Goal: Task Accomplishment & Management: Manage account settings

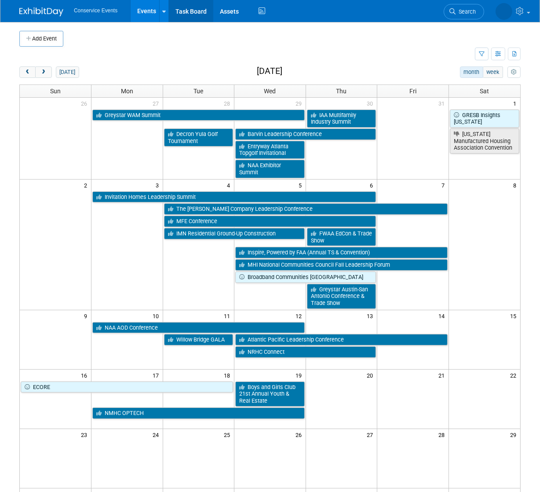
click at [185, 6] on link "Task Board" at bounding box center [191, 11] width 44 height 22
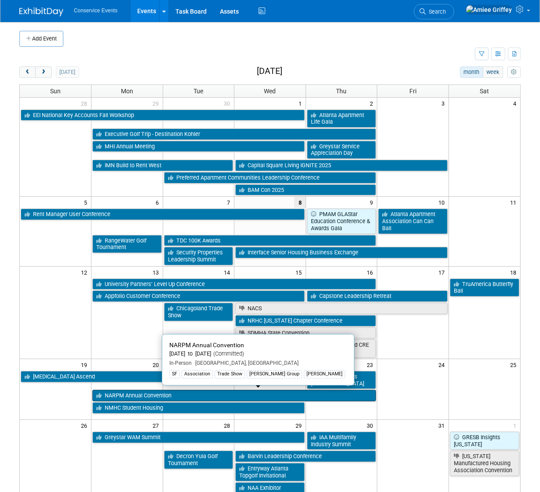
click at [124, 394] on link "NARPM Annual Convention" at bounding box center [234, 395] width 284 height 11
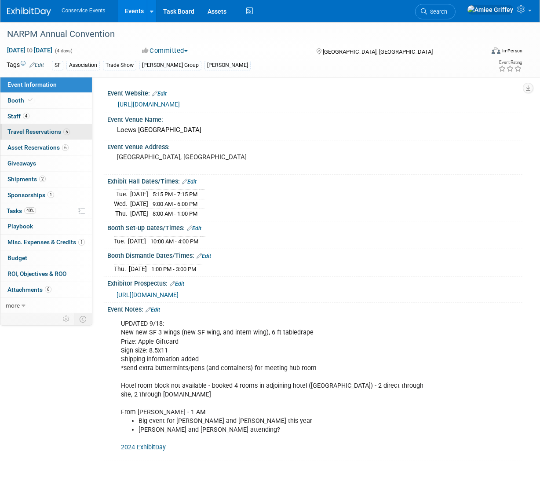
click at [20, 132] on span "Travel Reservations 5" at bounding box center [38, 131] width 62 height 7
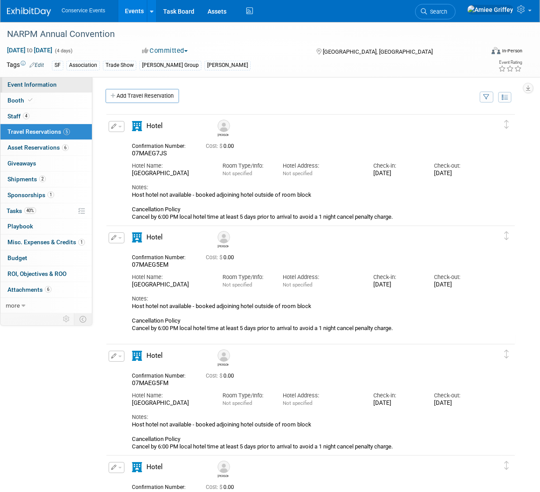
click at [51, 85] on span "Event Information" at bounding box center [31, 84] width 49 height 7
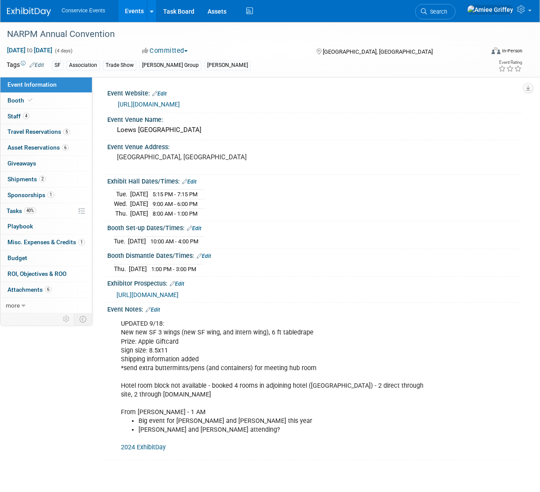
click at [158, 105] on link "https://www.narpmconvention.com/" at bounding box center [149, 104] width 62 height 7
click at [52, 213] on link "40% Tasks 40%" at bounding box center [46, 210] width 92 height 15
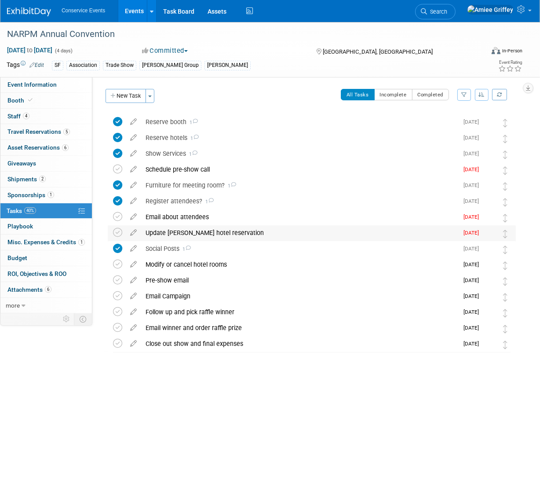
click at [181, 231] on div "Update [PERSON_NAME] hotel reservation" at bounding box center [299, 232] width 317 height 15
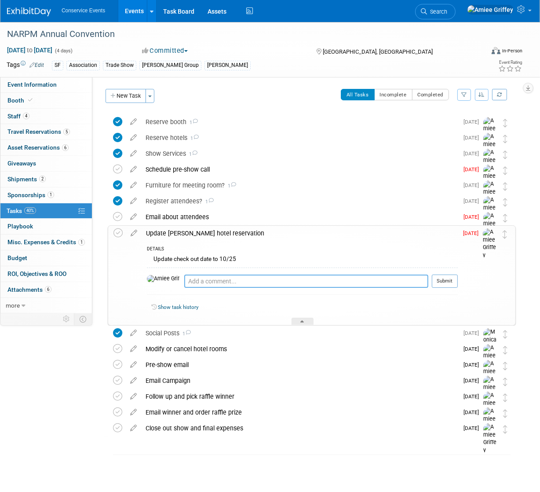
click at [191, 282] on textarea at bounding box center [306, 281] width 244 height 13
click at [194, 353] on div "Modify or cancel hotel rooms" at bounding box center [299, 348] width 317 height 15
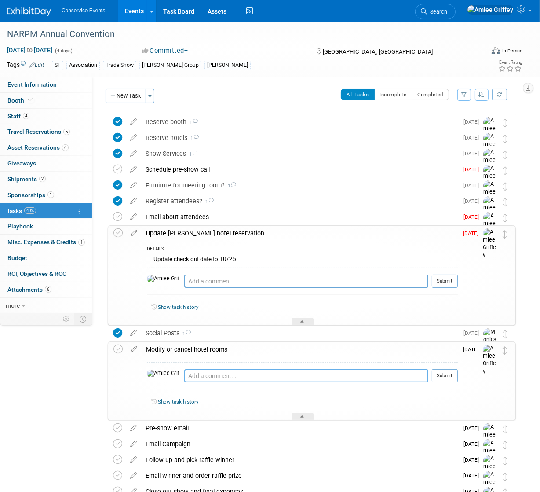
click at [184, 376] on textarea at bounding box center [306, 375] width 244 height 13
type textarea "Update [PERSON_NAME] check out date and everyone's arrival date to 10/20"
click at [455, 378] on button "Submit" at bounding box center [445, 375] width 26 height 13
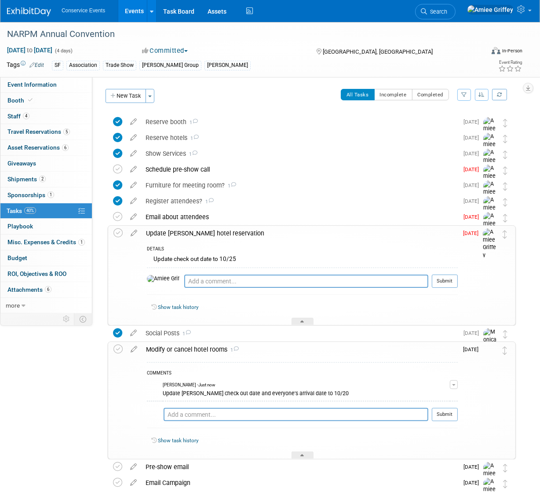
click at [184, 235] on div "Update [PERSON_NAME] hotel reservation" at bounding box center [300, 233] width 316 height 15
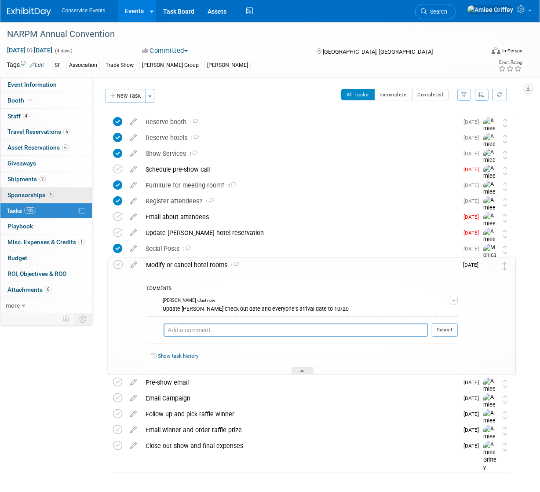
click at [25, 195] on span "Sponsorships 1" at bounding box center [30, 194] width 47 height 7
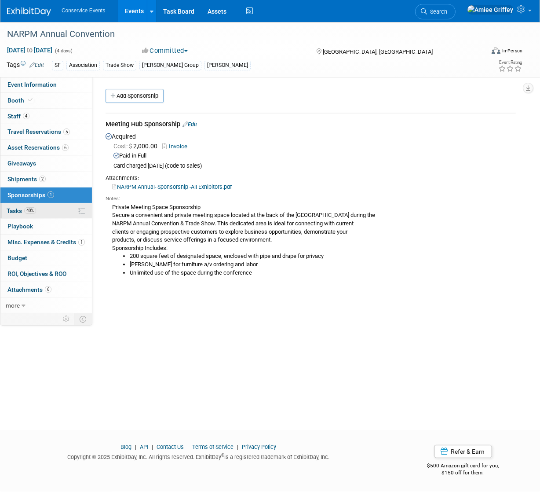
click at [23, 209] on span "Tasks 40%" at bounding box center [21, 210] width 29 height 7
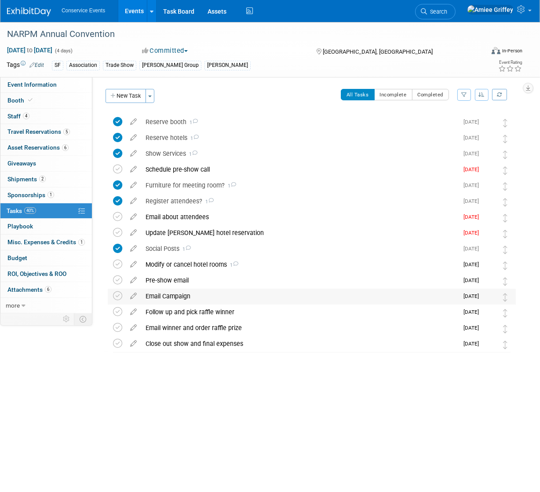
click at [173, 294] on div "Email Campaign" at bounding box center [299, 296] width 317 height 15
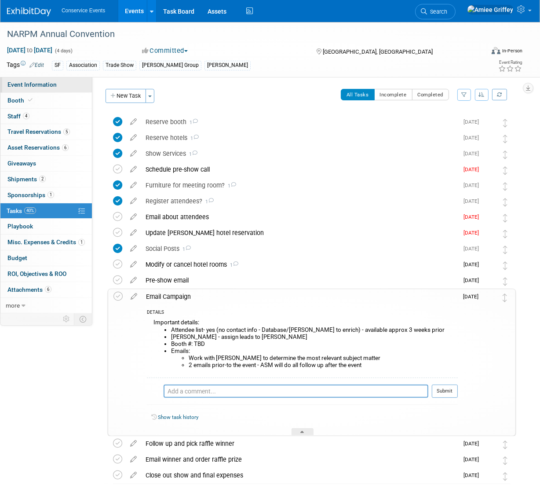
click at [49, 84] on span "Event Information" at bounding box center [31, 84] width 49 height 7
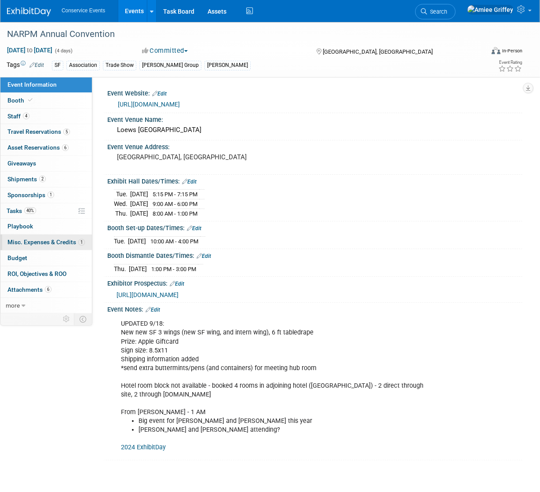
click at [50, 241] on span "Misc. Expenses & Credits 1" at bounding box center [45, 241] width 77 height 7
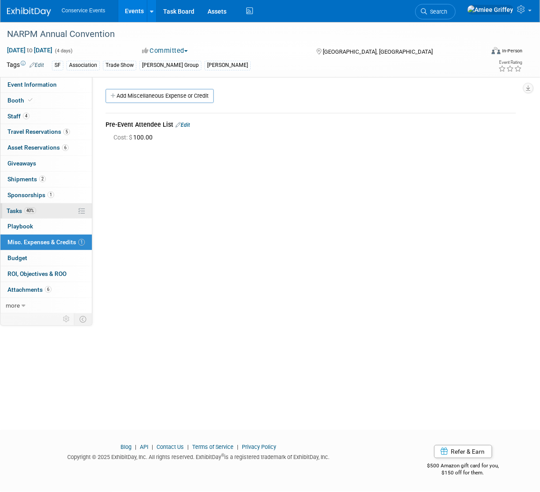
click at [27, 214] on link "40% Tasks 40%" at bounding box center [46, 210] width 92 height 15
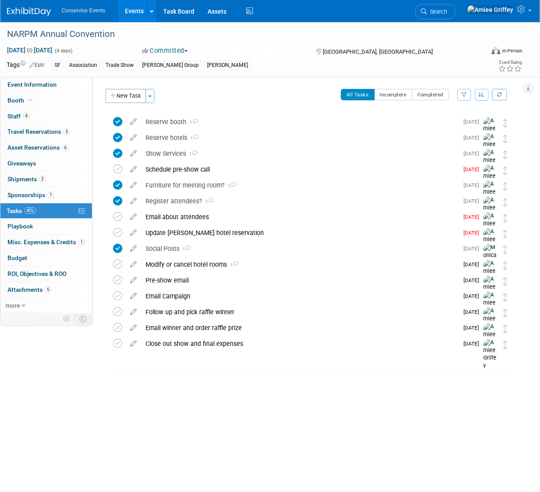
click at [135, 14] on link "Events" at bounding box center [134, 11] width 32 height 22
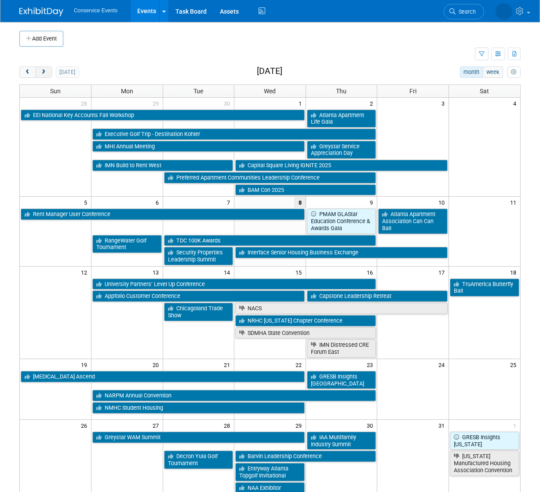
click at [45, 73] on span "next" at bounding box center [43, 73] width 7 height 6
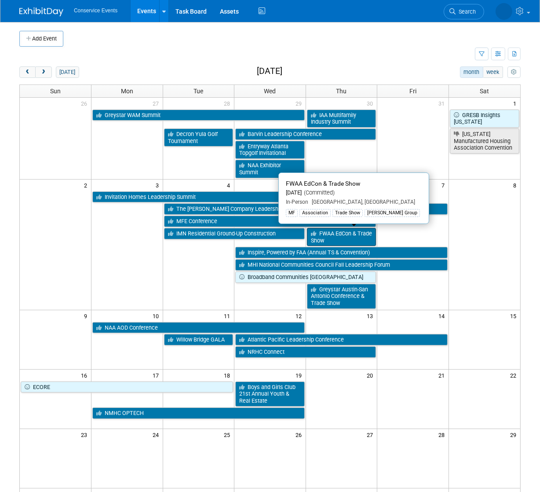
click at [337, 237] on link "FWAA EdCon & Trade Show" at bounding box center [342, 237] width 70 height 18
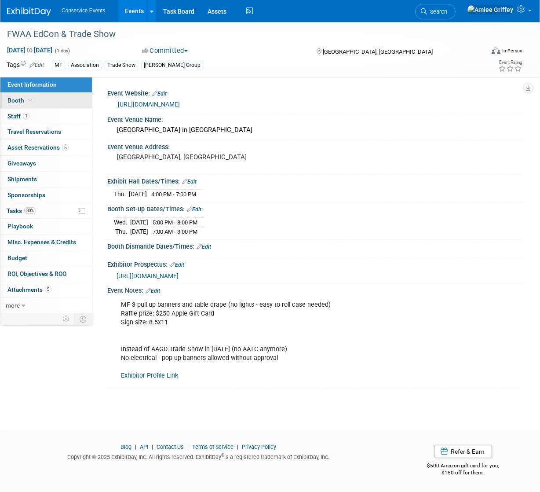
click at [23, 99] on span "Booth" at bounding box center [20, 100] width 27 height 7
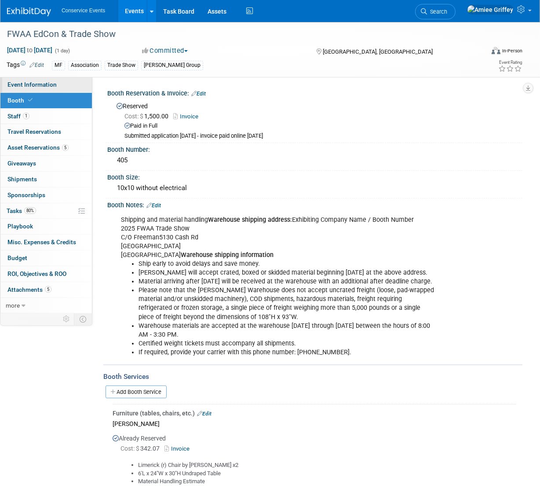
click at [26, 85] on span "Event Information" at bounding box center [31, 84] width 49 height 7
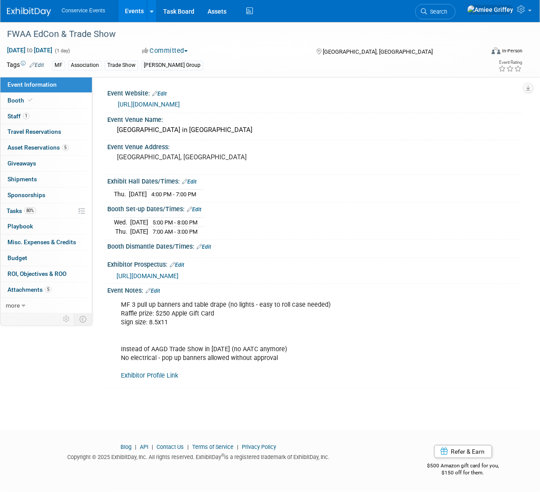
click at [137, 15] on link "Events" at bounding box center [134, 11] width 32 height 22
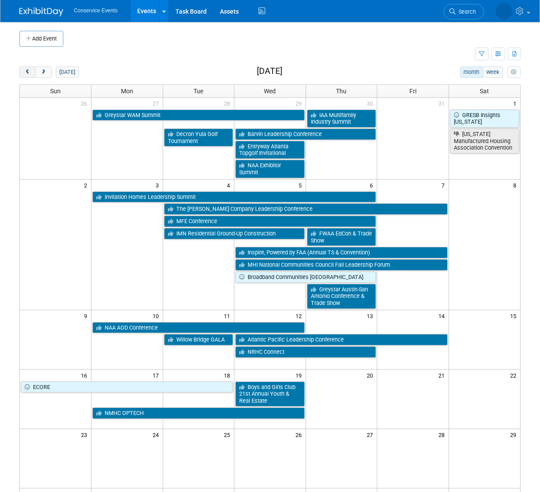
click at [27, 73] on span "prev" at bounding box center [27, 73] width 7 height 6
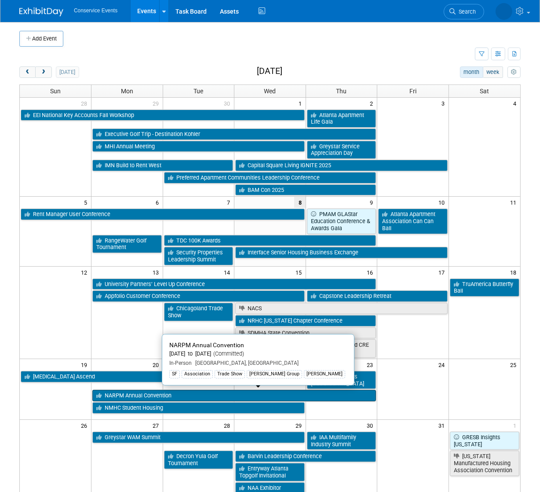
click at [145, 395] on link "NARPM Annual Convention" at bounding box center [234, 395] width 284 height 11
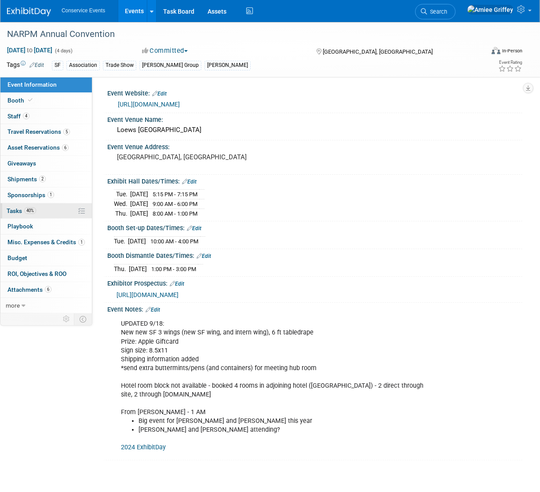
click at [50, 209] on link "40% Tasks 40%" at bounding box center [46, 210] width 92 height 15
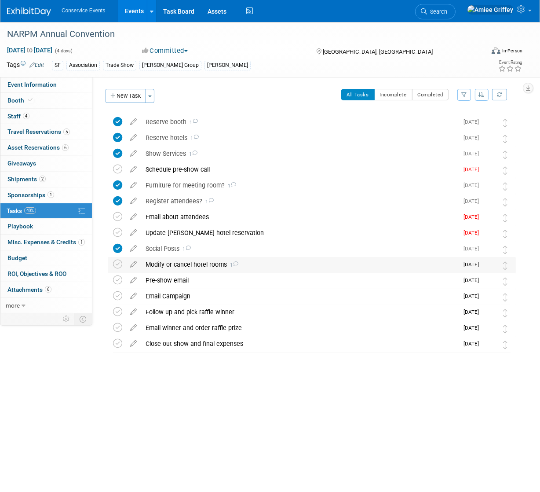
click at [172, 265] on div "Modify or cancel hotel rooms 1" at bounding box center [299, 264] width 317 height 15
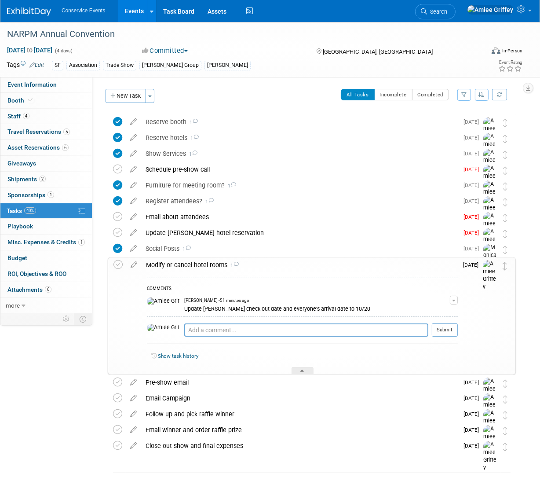
click at [172, 265] on div "Modify or cancel hotel rooms 1" at bounding box center [300, 264] width 316 height 15
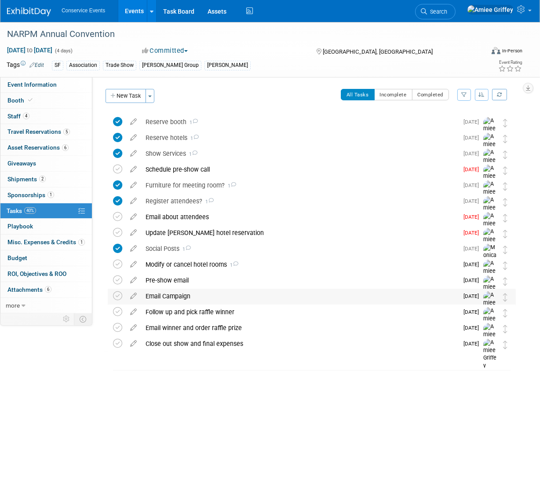
click at [163, 299] on div "Email Campaign" at bounding box center [299, 296] width 317 height 15
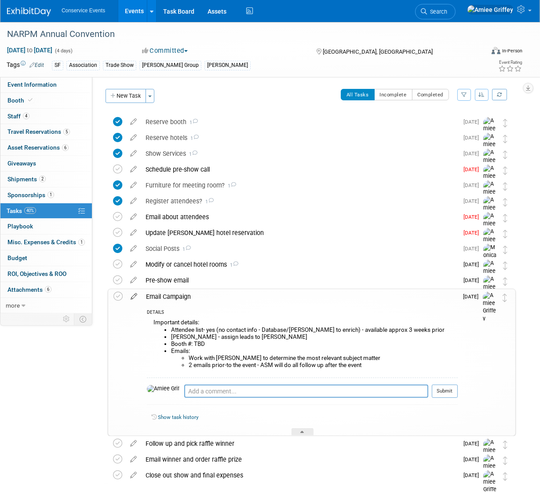
click at [133, 297] on icon at bounding box center [133, 294] width 15 height 11
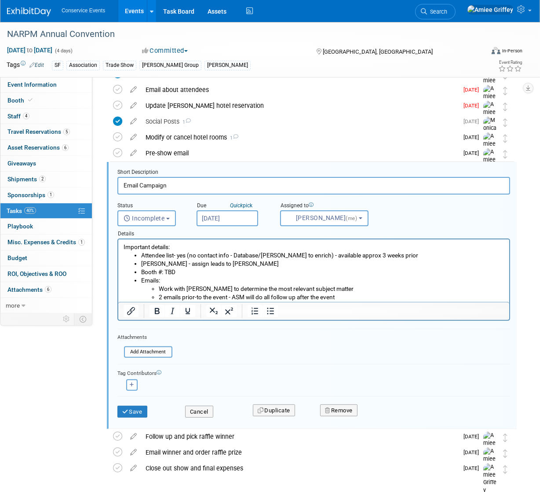
scroll to position [160, 0]
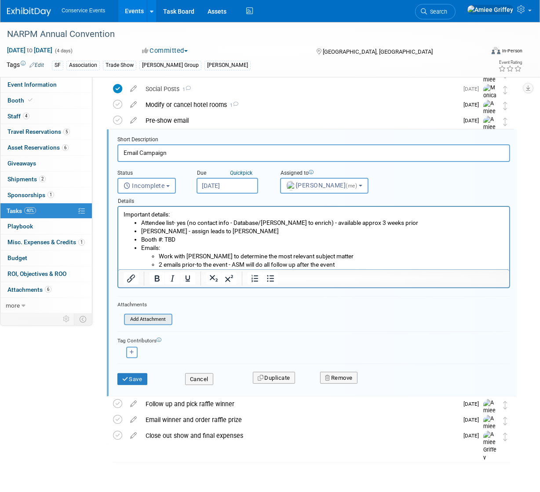
click at [148, 317] on input "file" at bounding box center [127, 320] width 90 height 10
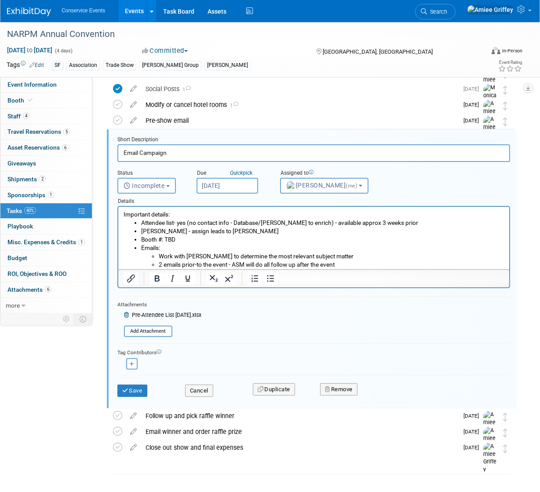
click at [272, 227] on li "[PERSON_NAME] - assign leads to [PERSON_NAME]" at bounding box center [322, 231] width 363 height 8
drag, startPoint x: 388, startPoint y: 223, endPoint x: 379, endPoint y: 223, distance: 9.2
click at [379, 223] on li "Attendee list- yes (no contact info - Database/[PERSON_NAME] to enrich) - avail…" at bounding box center [322, 223] width 363 height 8
drag, startPoint x: 399, startPoint y: 223, endPoint x: 311, endPoint y: 225, distance: 88.0
click at [311, 225] on li "Attendee list- yes (no contact info - Database/[PERSON_NAME] to enrich) - avail…" at bounding box center [322, 223] width 363 height 8
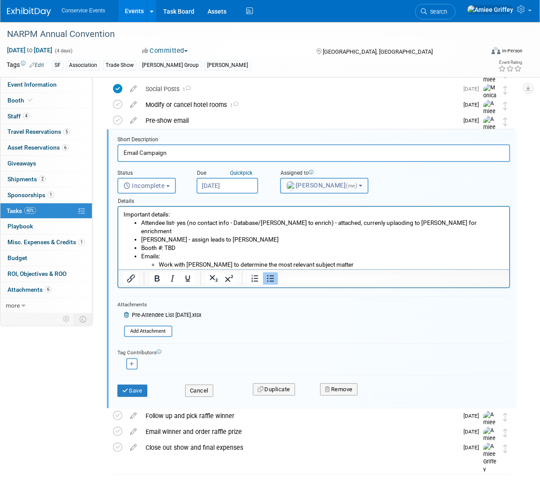
click at [300, 182] on span "[PERSON_NAME] (me)" at bounding box center [322, 185] width 73 height 7
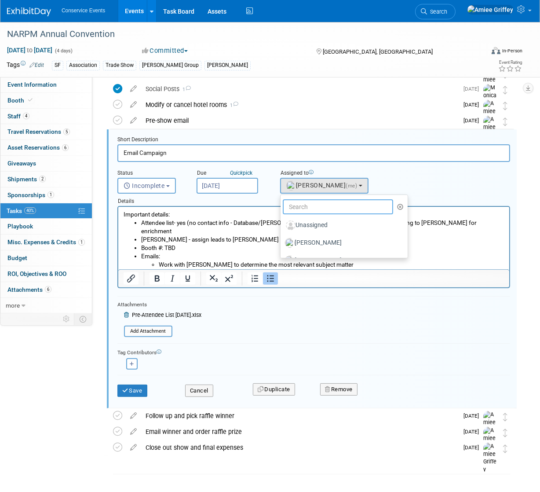
click at [319, 205] on input "text" at bounding box center [338, 206] width 110 height 15
click at [319, 208] on input "text" at bounding box center [338, 206] width 110 height 15
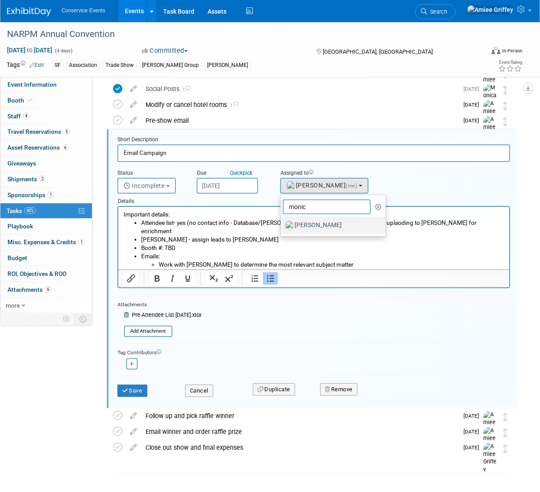
type input "monic"
click at [331, 224] on label "[PERSON_NAME]" at bounding box center [331, 225] width 92 height 14
click at [282, 224] on input "[PERSON_NAME]" at bounding box center [279, 224] width 6 height 6
select select "645f6361-02cf-415f-8c98-b7db9abfb354"
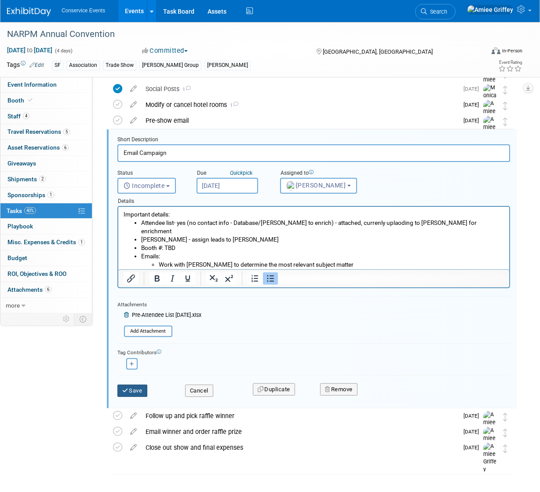
click at [133, 387] on button "Save" at bounding box center [132, 390] width 30 height 12
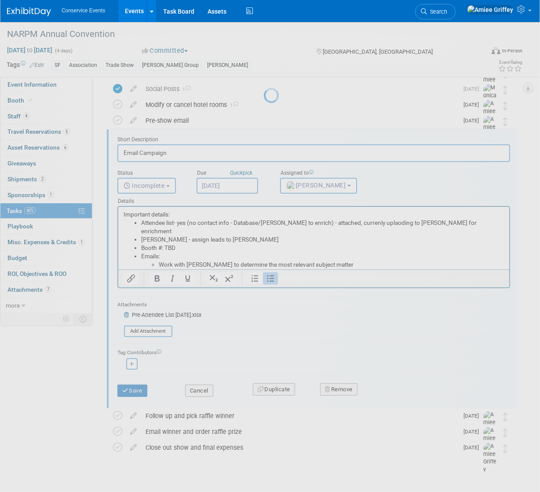
scroll to position [82, 0]
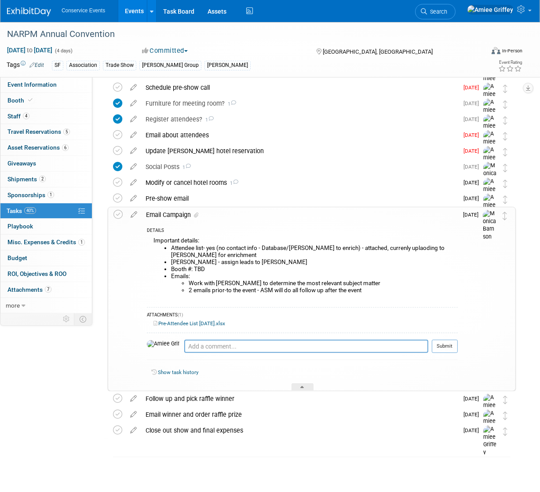
click at [167, 215] on div "Email Campaign" at bounding box center [300, 214] width 316 height 15
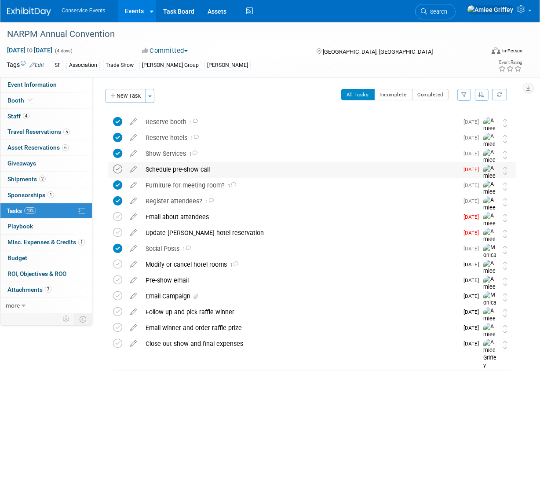
click at [115, 169] on icon at bounding box center [117, 169] width 9 height 9
click at [116, 220] on icon at bounding box center [117, 216] width 9 height 9
click at [48, 79] on link "Event Information" at bounding box center [46, 84] width 92 height 15
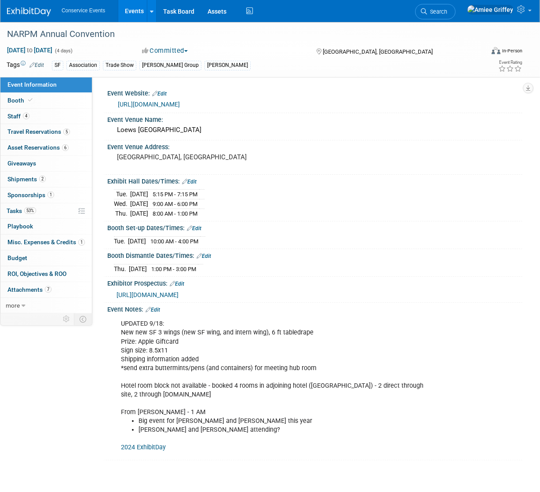
click at [158, 307] on link "Edit" at bounding box center [153, 310] width 15 height 6
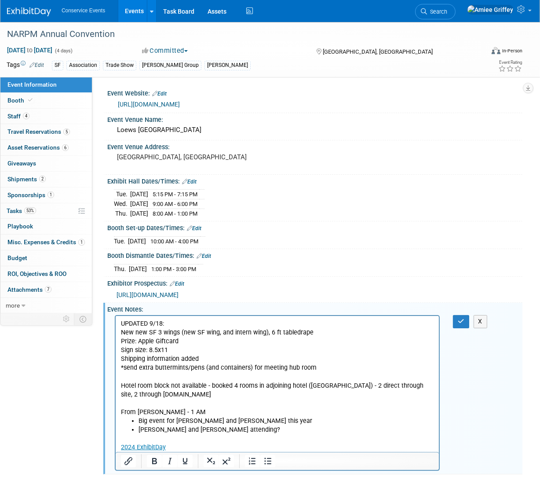
click at [192, 447] on p "2024 ExhibitDay" at bounding box center [277, 443] width 313 height 18
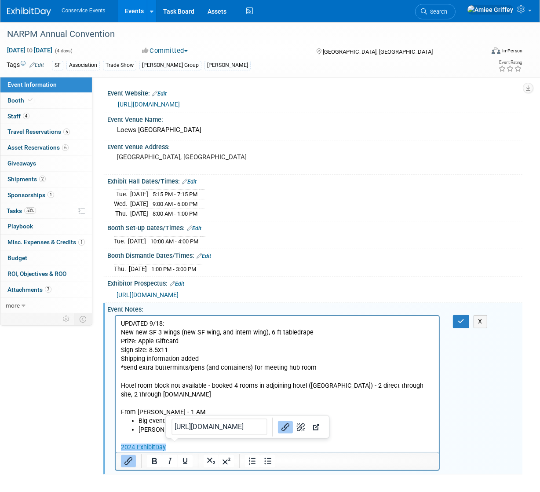
click at [191, 447] on p "2024 ExhibitDay﻿" at bounding box center [277, 443] width 313 height 18
click at [143, 376] on p "UPDATED 9/18: New new SF 3 wings (new SF wing, and intern wing), 6 ft tabledrap…" at bounding box center [277, 367] width 313 height 97
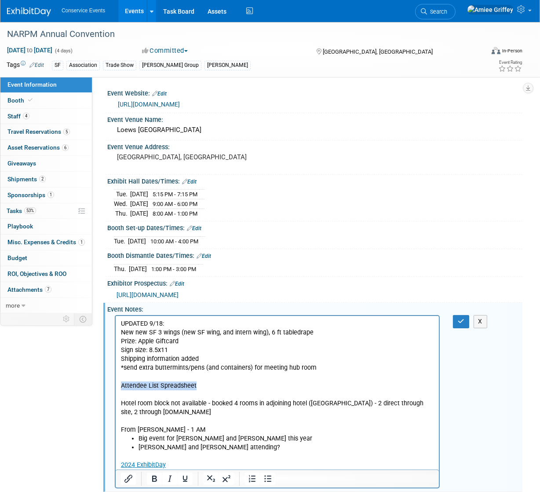
drag, startPoint x: 176, startPoint y: 386, endPoint x: 120, endPoint y: 387, distance: 56.3
click at [121, 387] on p "Attendee List Spreadsheet" at bounding box center [277, 385] width 313 height 9
click at [126, 477] on icon "Insert/edit link" at bounding box center [128, 479] width 8 height 8
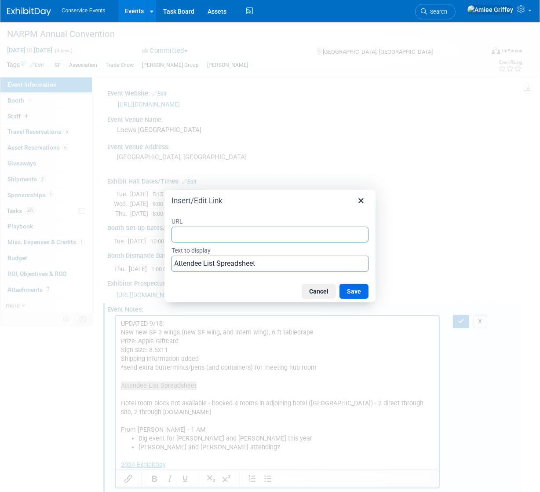
click at [210, 235] on input "URL" at bounding box center [270, 235] width 197 height 16
type input "[URL][DOMAIN_NAME]"
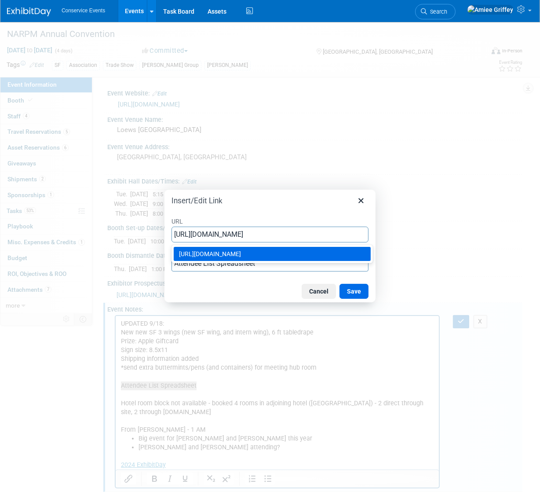
click at [313, 253] on div "[URL][DOMAIN_NAME]" at bounding box center [273, 254] width 188 height 11
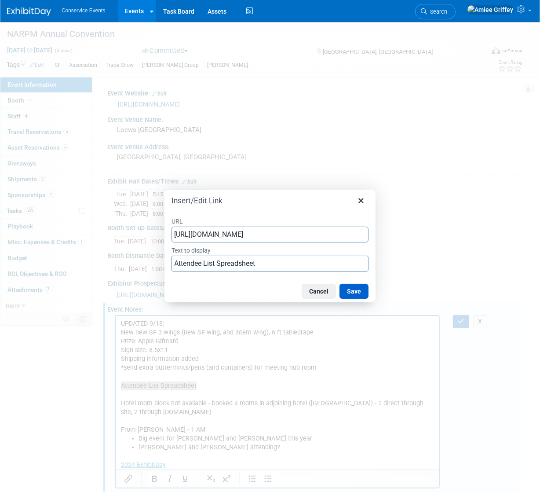
click at [357, 289] on button "Save" at bounding box center [354, 291] width 29 height 15
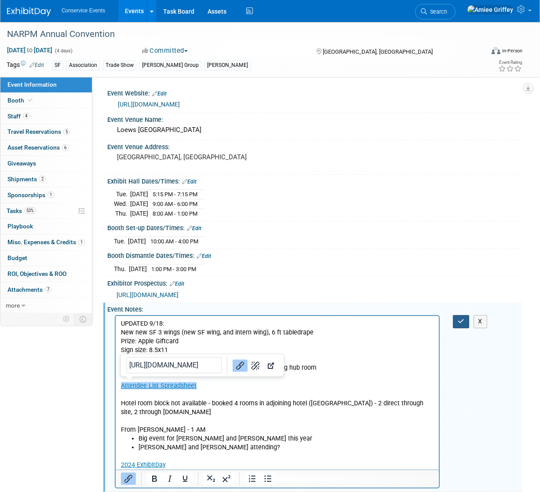
click at [458, 320] on icon "button" at bounding box center [461, 321] width 7 height 6
